Goal: Navigation & Orientation: Find specific page/section

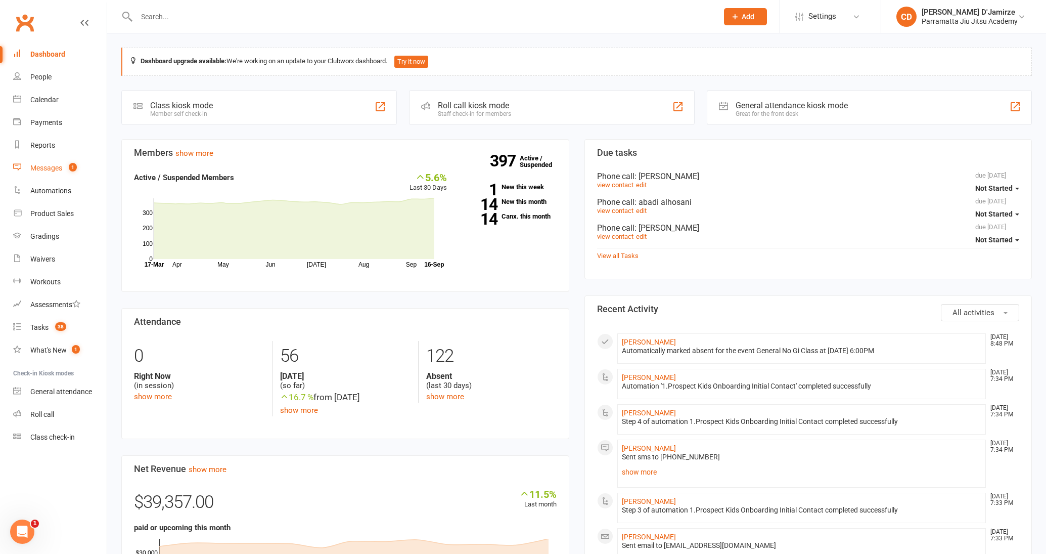
click at [61, 168] on div "Messages" at bounding box center [46, 168] width 32 height 8
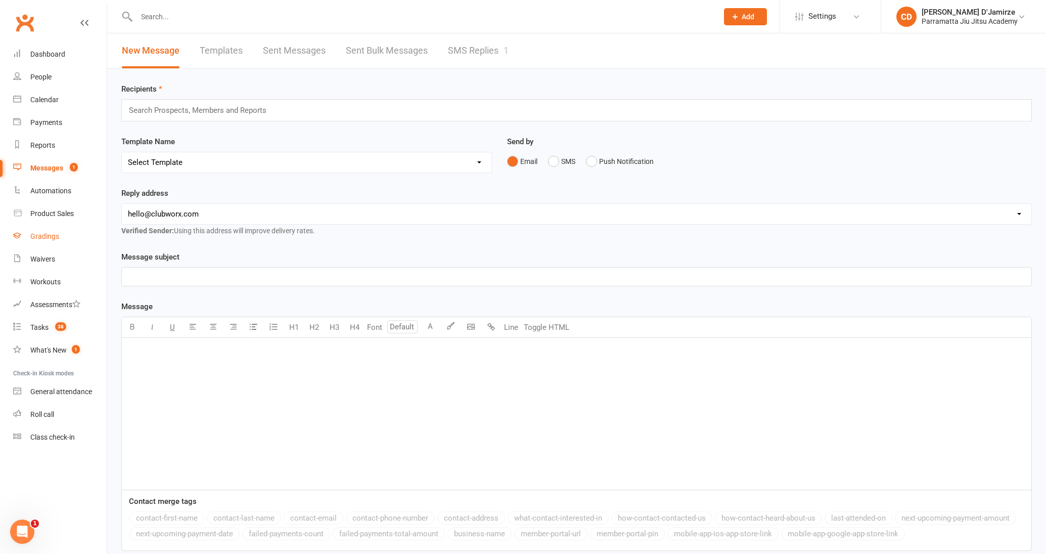
click at [55, 237] on div "Gradings" at bounding box center [44, 236] width 29 height 8
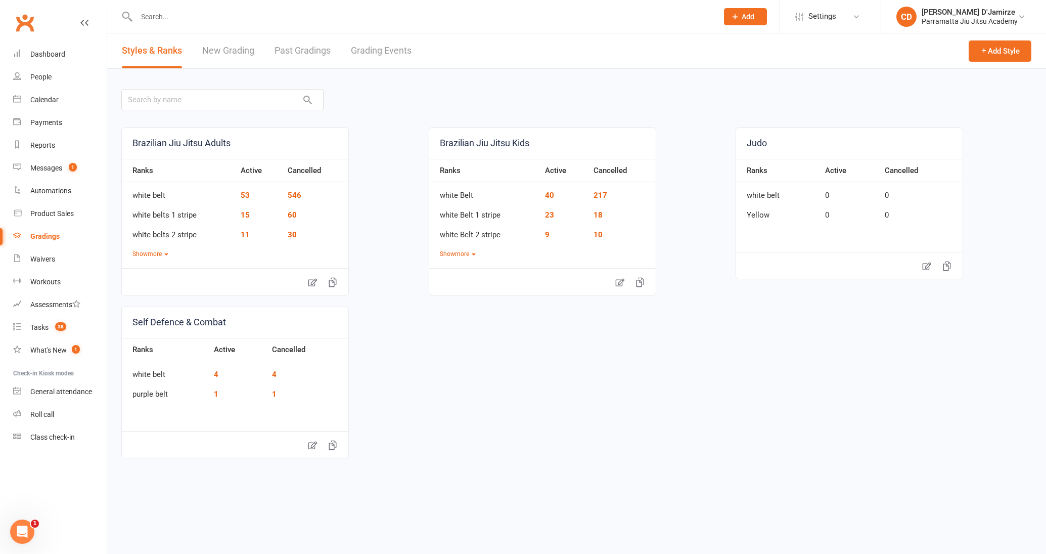
click at [378, 42] on link "Grading Events" at bounding box center [381, 50] width 61 height 35
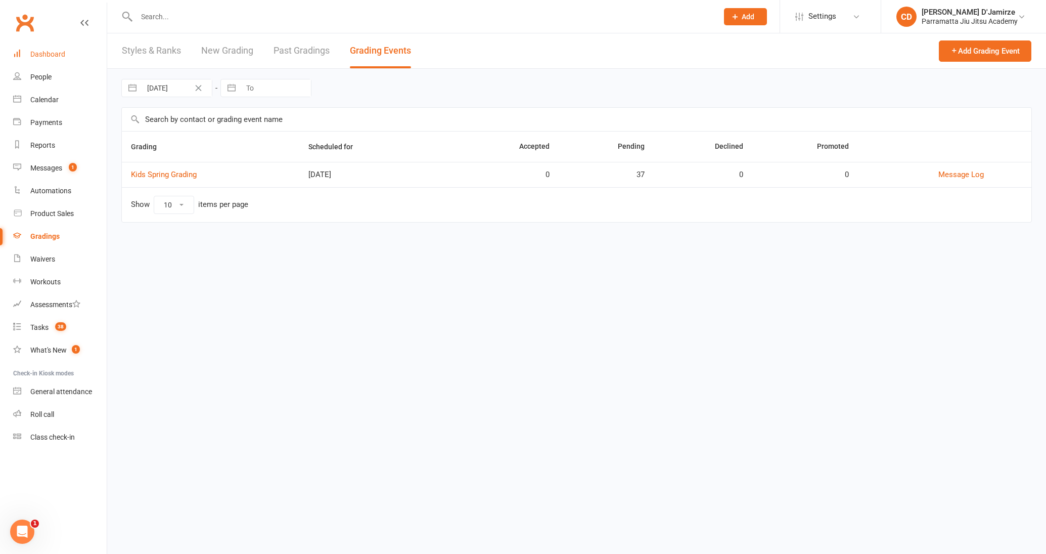
click at [73, 50] on link "Dashboard" at bounding box center [60, 54] width 94 height 23
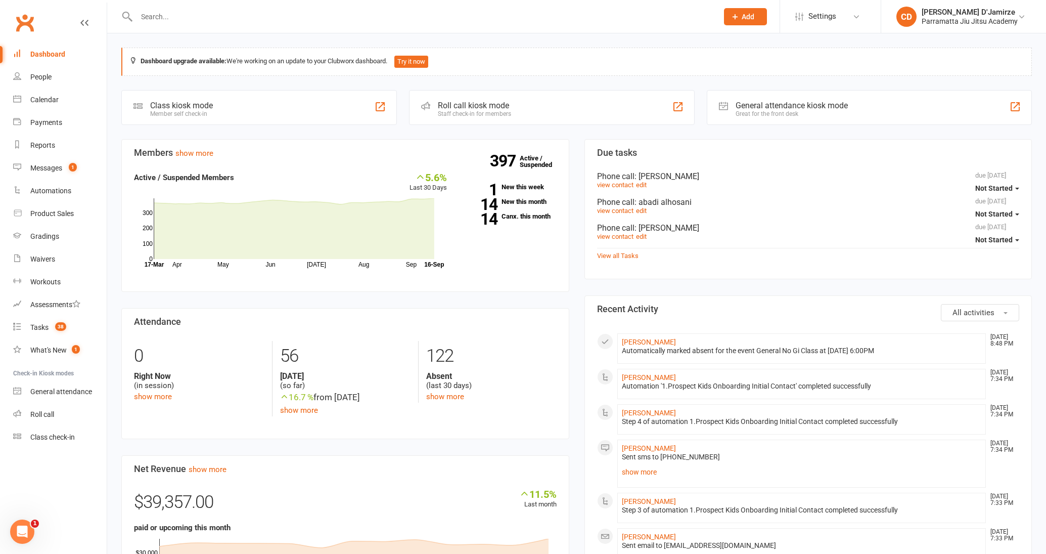
scroll to position [316, 0]
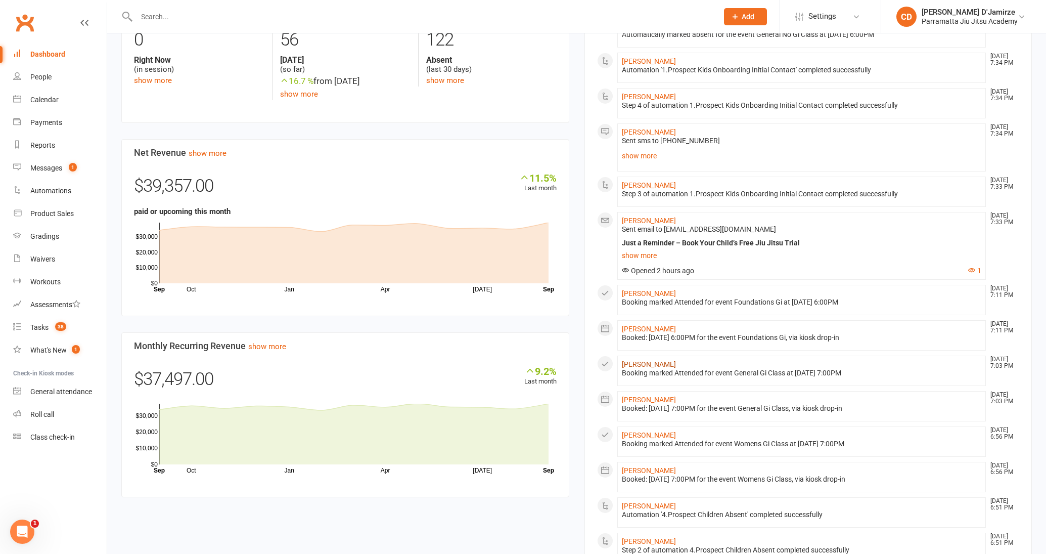
click at [660, 362] on link "[PERSON_NAME]" at bounding box center [649, 364] width 54 height 8
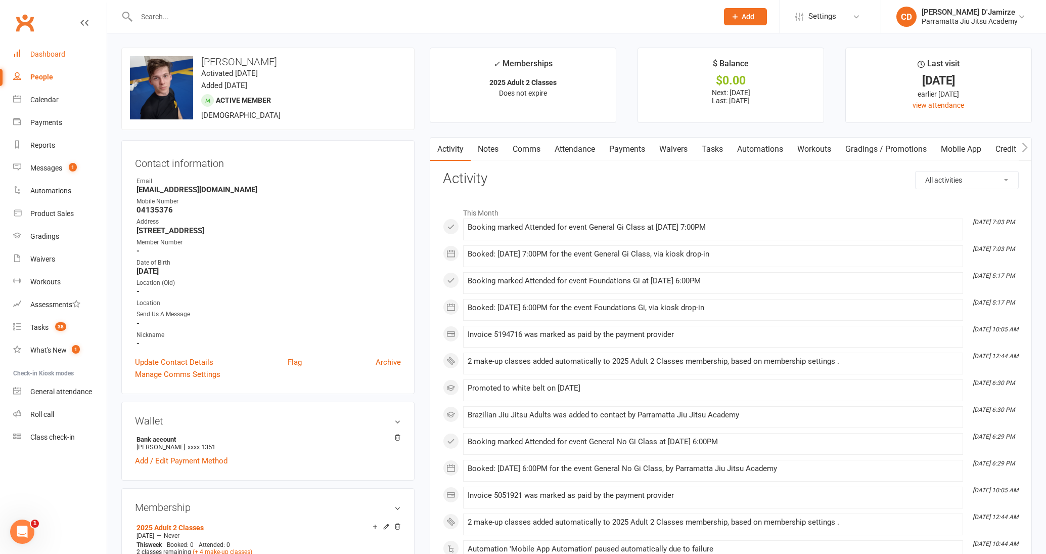
drag, startPoint x: 49, startPoint y: 52, endPoint x: 121, endPoint y: 36, distance: 74.1
click at [49, 52] on div "Dashboard" at bounding box center [47, 54] width 35 height 8
